Goal: Transaction & Acquisition: Download file/media

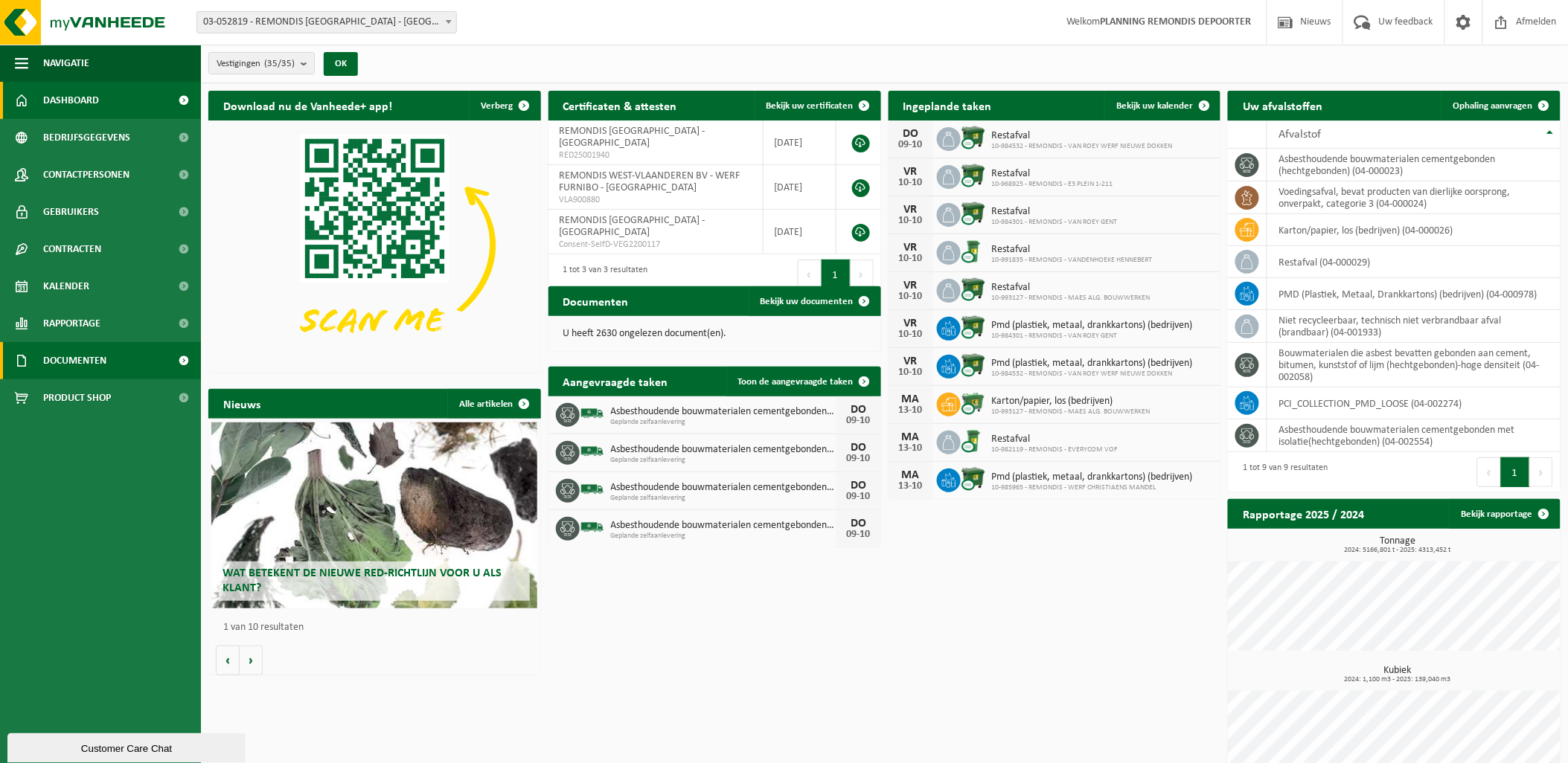
click at [90, 360] on span "Documenten" at bounding box center [74, 360] width 64 height 37
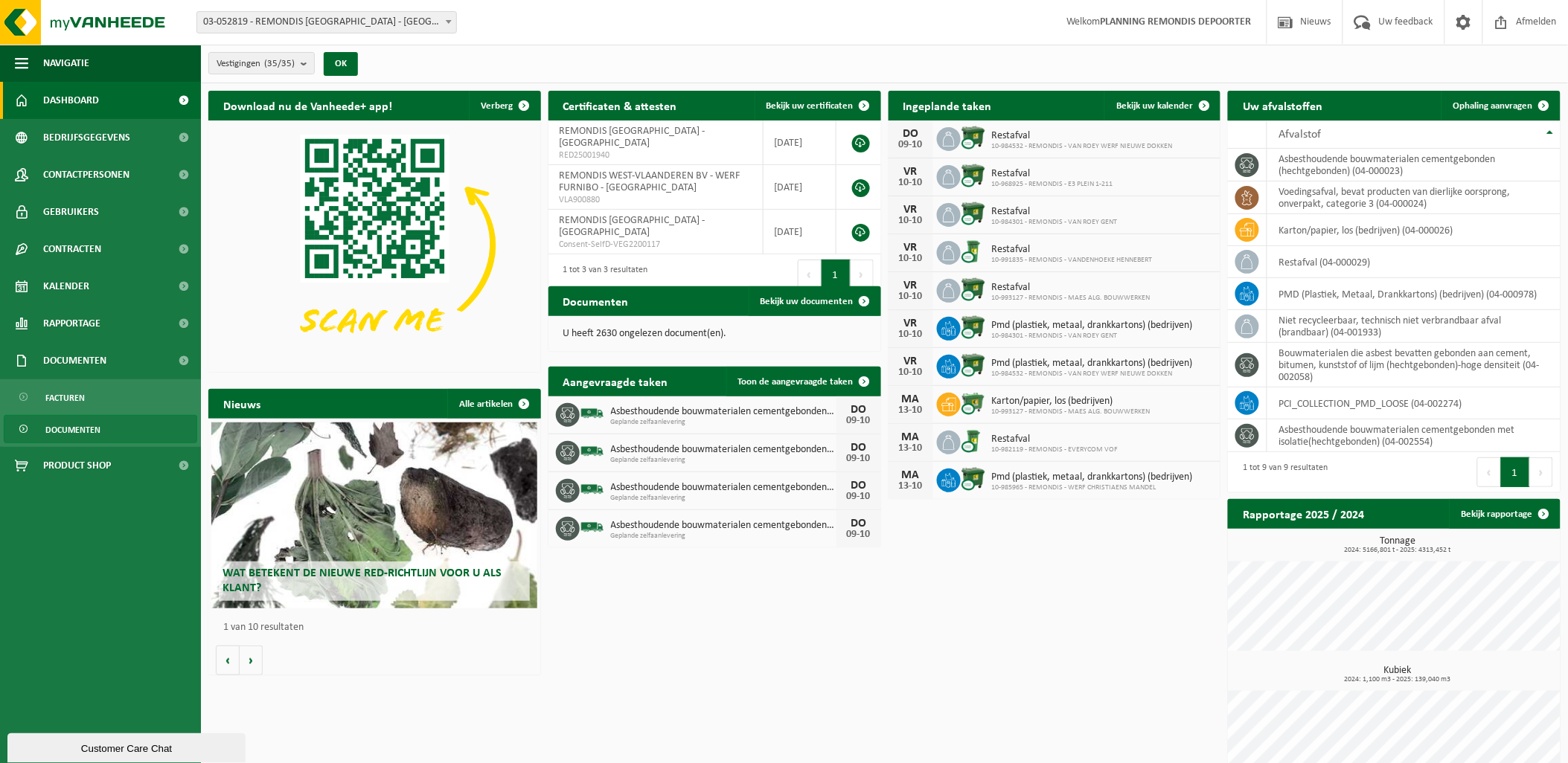
click at [69, 427] on span "Documenten" at bounding box center [72, 430] width 55 height 28
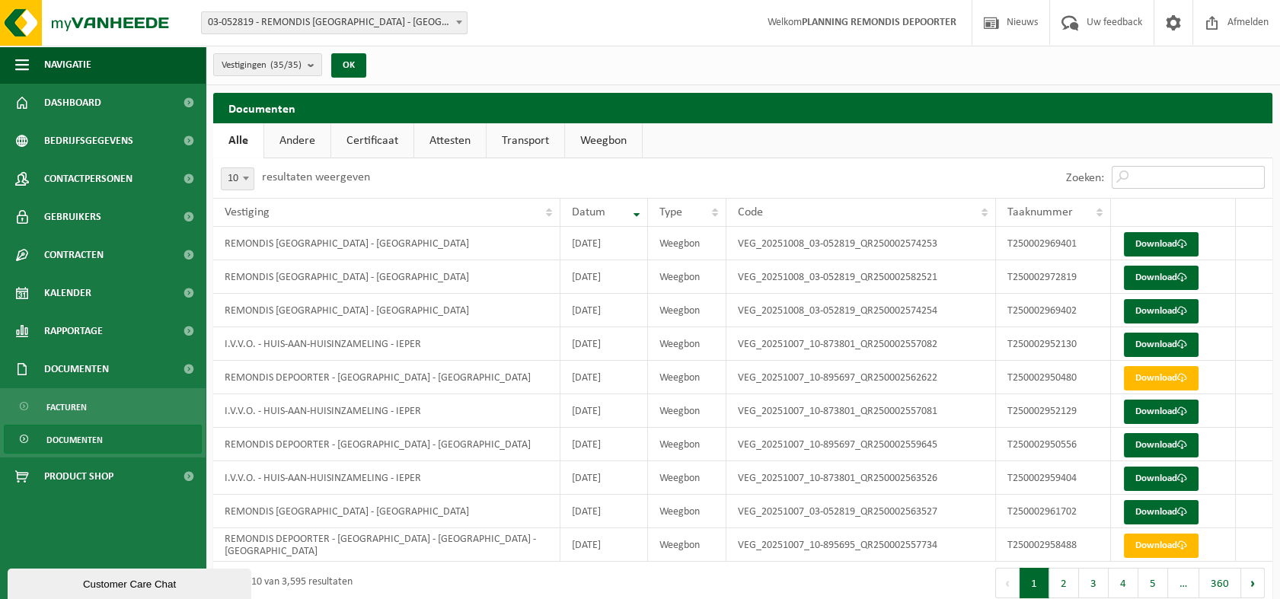
click at [1147, 177] on input "Zoeken:" at bounding box center [1187, 177] width 153 height 23
paste input "18381887911"
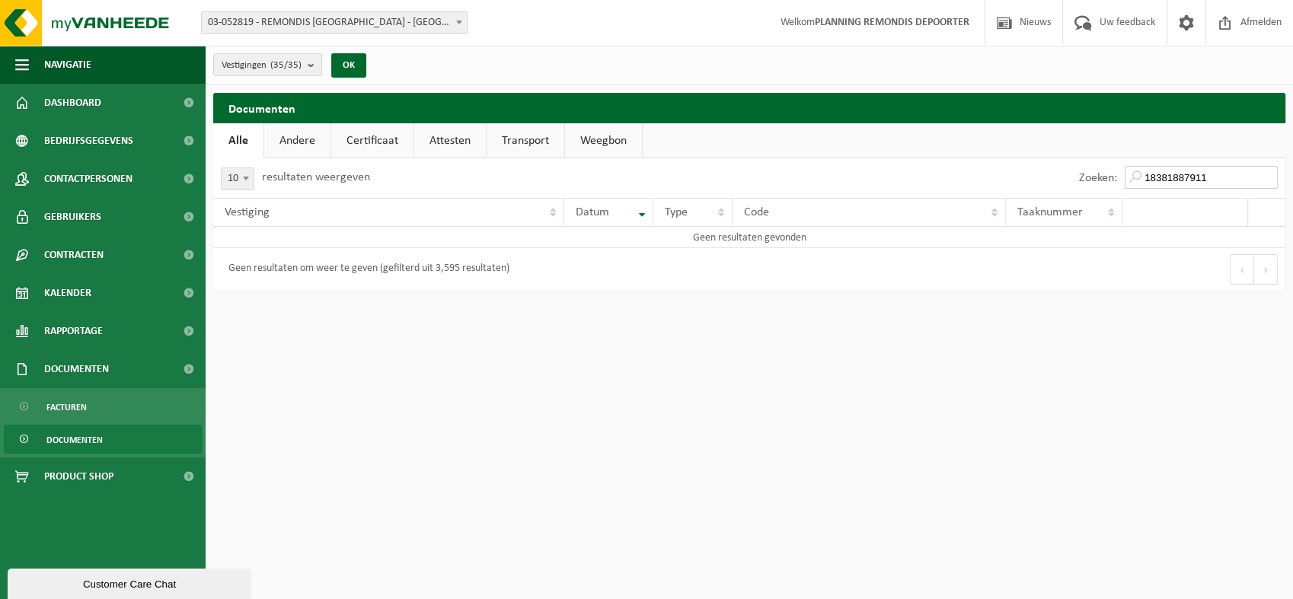
drag, startPoint x: 1220, startPoint y: 180, endPoint x: 1073, endPoint y: 163, distance: 147.9
click at [1073, 163] on div "Zoeken: 18381887911" at bounding box center [1178, 178] width 214 height 40
paste input "T250002952130"
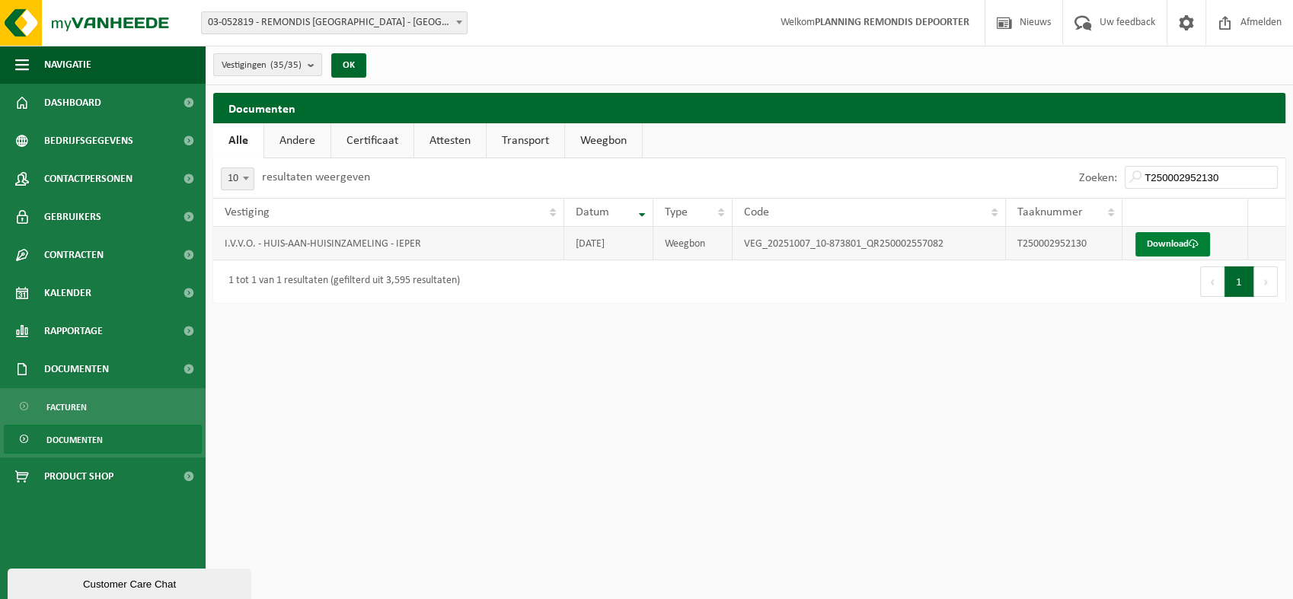
click at [1169, 242] on link "Download" at bounding box center [1172, 244] width 75 height 24
drag, startPoint x: 1226, startPoint y: 176, endPoint x: 1048, endPoint y: 157, distance: 179.2
click at [1053, 158] on div "Zoeken: T250002952130" at bounding box center [1017, 178] width 536 height 40
paste input "29"
click at [1166, 245] on link "Download" at bounding box center [1172, 244] width 75 height 24
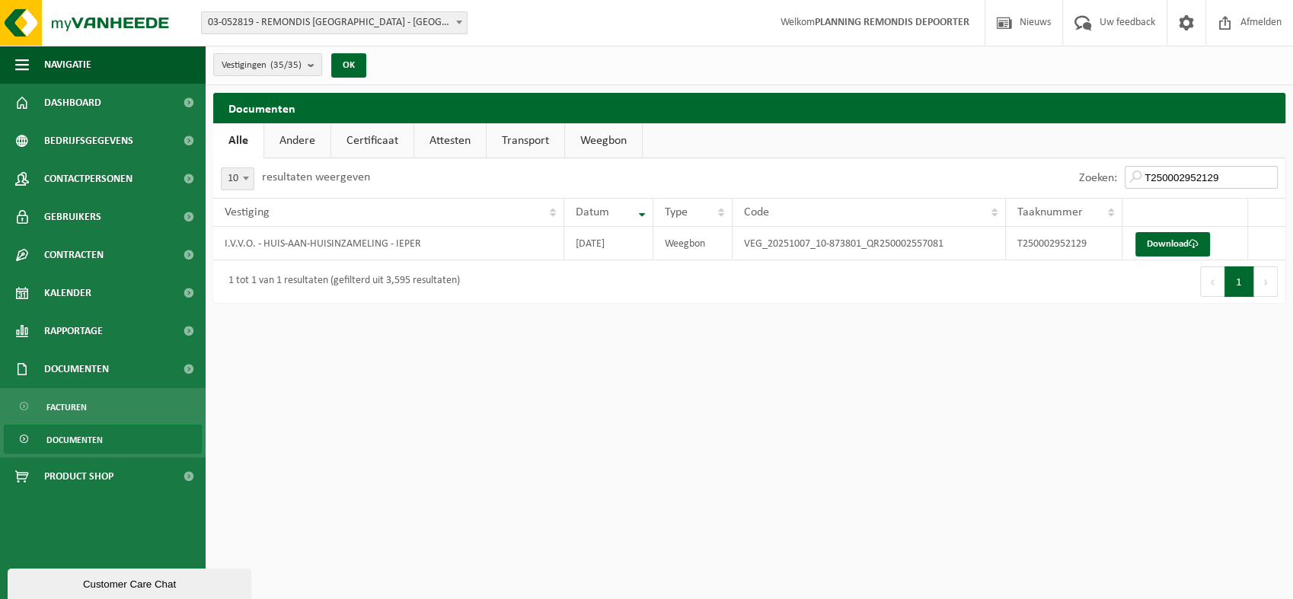
drag, startPoint x: 1234, startPoint y: 177, endPoint x: 966, endPoint y: 156, distance: 268.8
click at [994, 171] on div "Zoeken: T250002952129" at bounding box center [1017, 178] width 536 height 40
paste input "9404"
click at [1158, 244] on link "Download" at bounding box center [1172, 244] width 75 height 24
drag, startPoint x: 1228, startPoint y: 173, endPoint x: 1078, endPoint y: 175, distance: 150.0
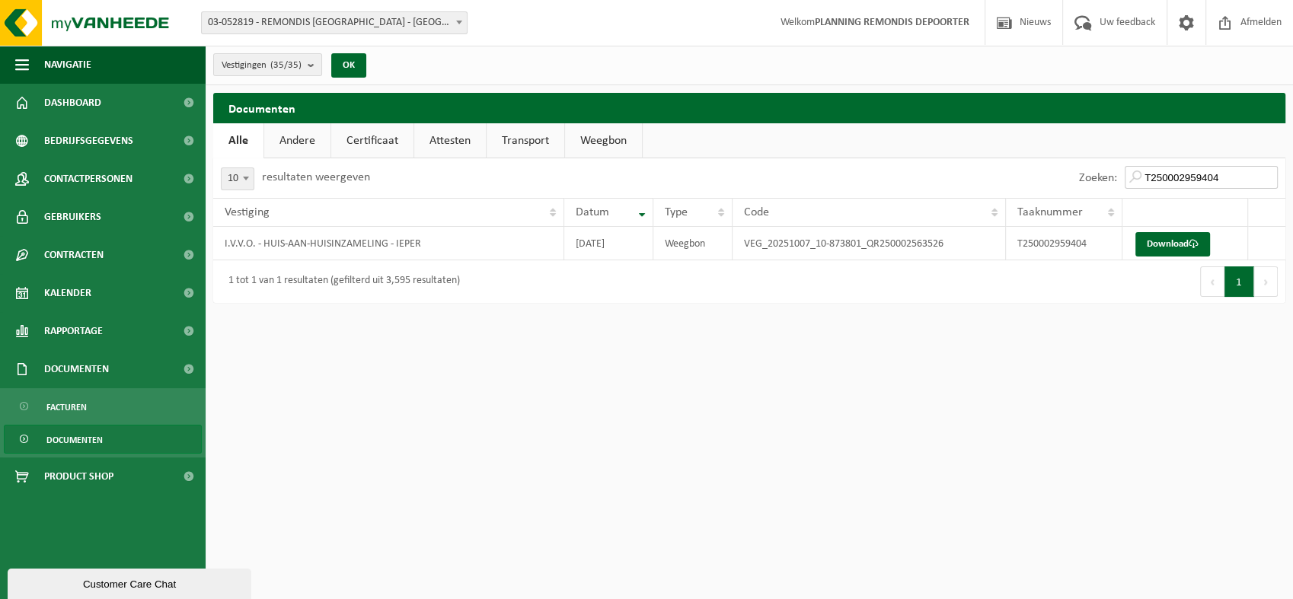
click at [1078, 175] on div "Zoeken: T250002959404" at bounding box center [1178, 178] width 214 height 40
paste input "61702"
click at [1175, 250] on link "Download" at bounding box center [1172, 244] width 75 height 24
drag, startPoint x: 1225, startPoint y: 177, endPoint x: 983, endPoint y: 181, distance: 242.1
click at [983, 181] on div "Zoeken: T250002961702" at bounding box center [1017, 178] width 536 height 40
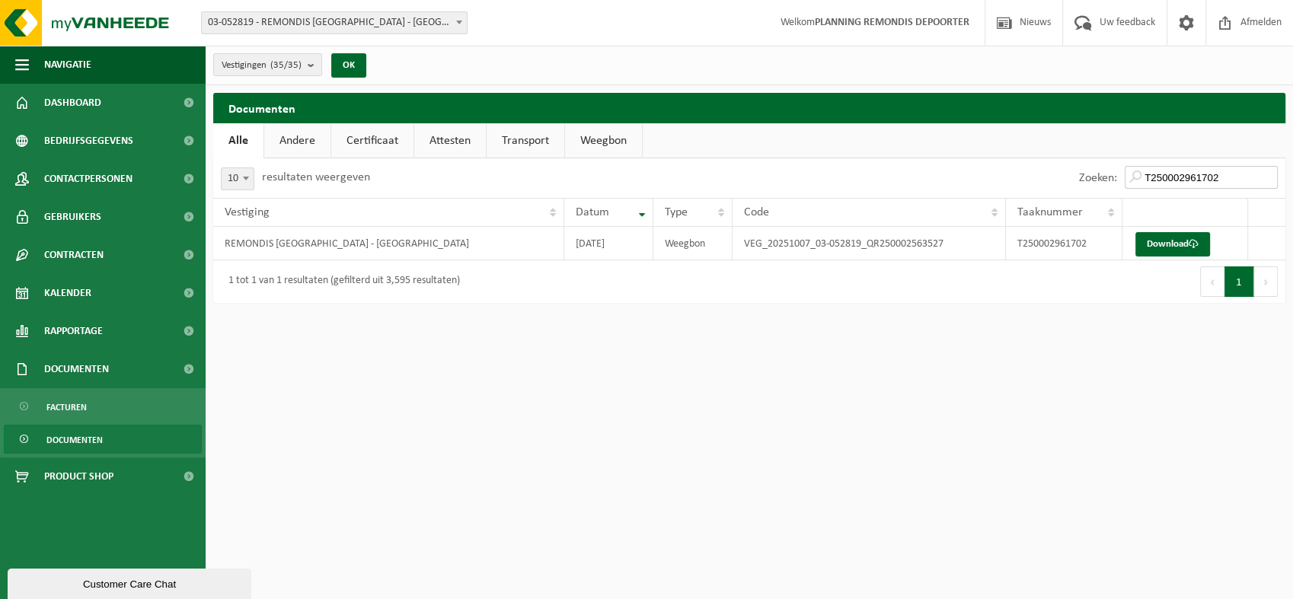
paste input "9401"
click at [1160, 241] on link "Download" at bounding box center [1172, 244] width 75 height 24
drag, startPoint x: 1215, startPoint y: 174, endPoint x: 987, endPoint y: 165, distance: 227.8
click at [987, 165] on div "Zoeken: T250002969401" at bounding box center [1017, 178] width 536 height 40
paste input "2"
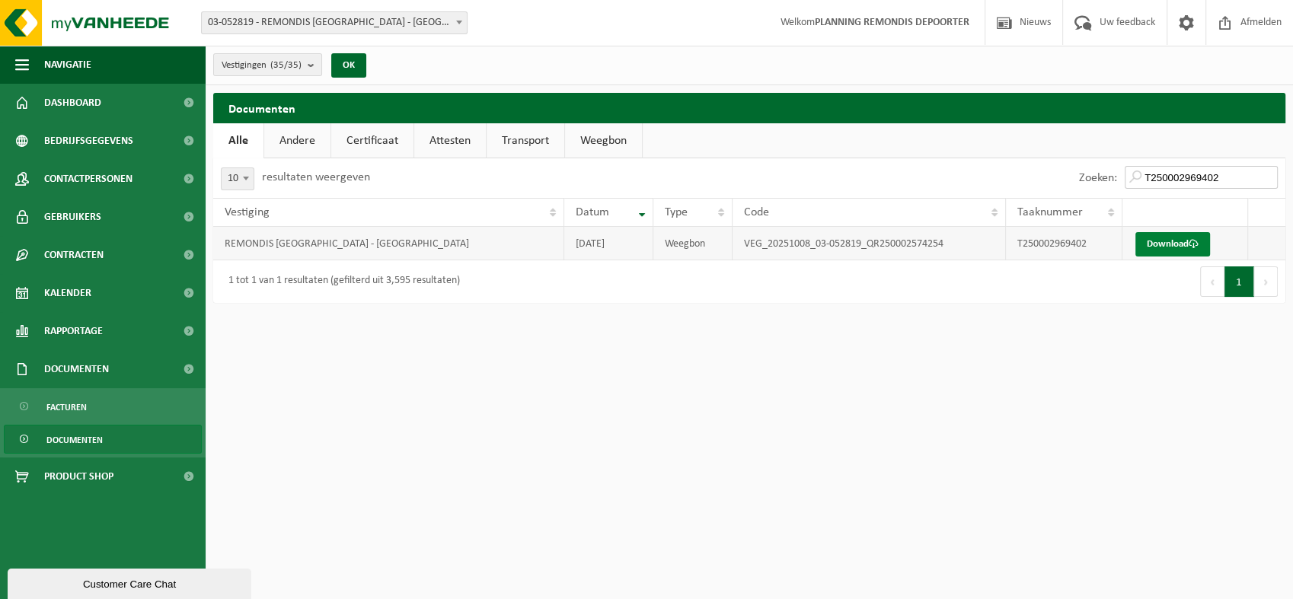
type input "T250002969402"
click at [1159, 242] on link "Download" at bounding box center [1172, 244] width 75 height 24
